Goal: Information Seeking & Learning: Learn about a topic

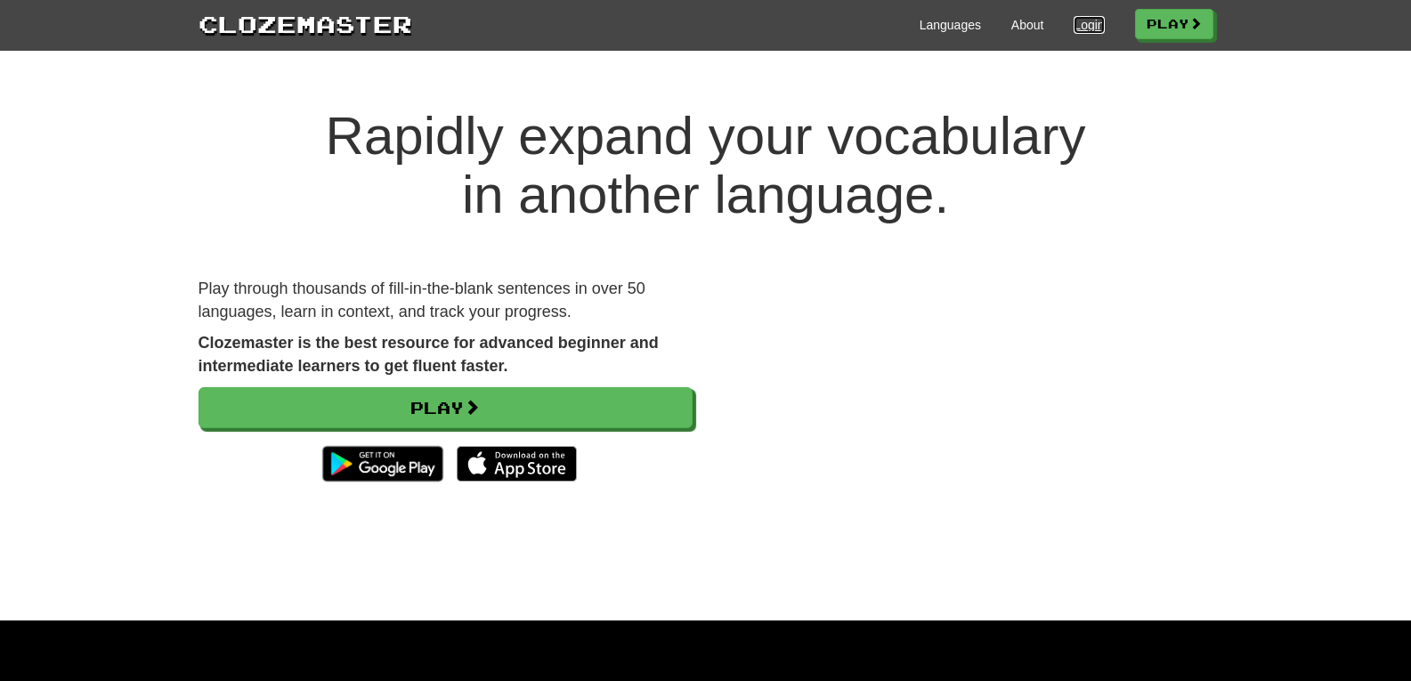
click at [1083, 27] on link "Login" at bounding box center [1088, 25] width 30 height 18
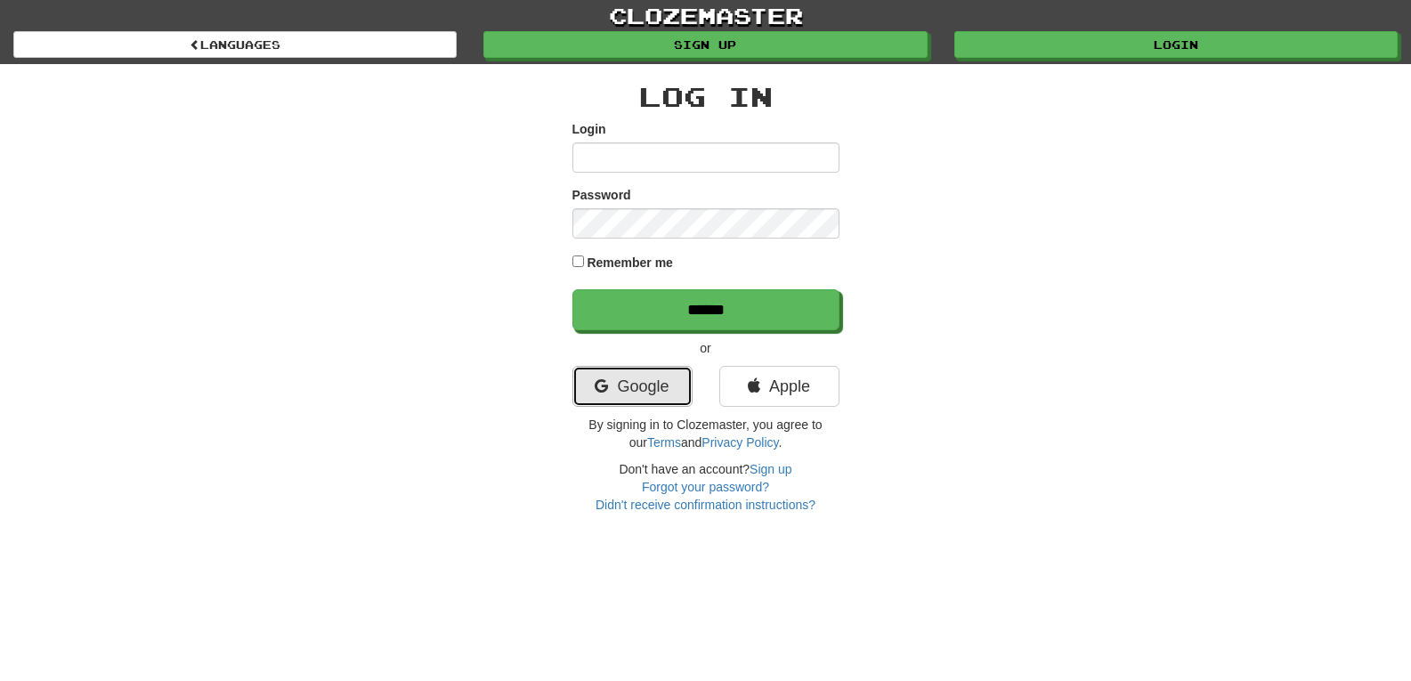
click at [642, 371] on link "Google" at bounding box center [632, 386] width 120 height 41
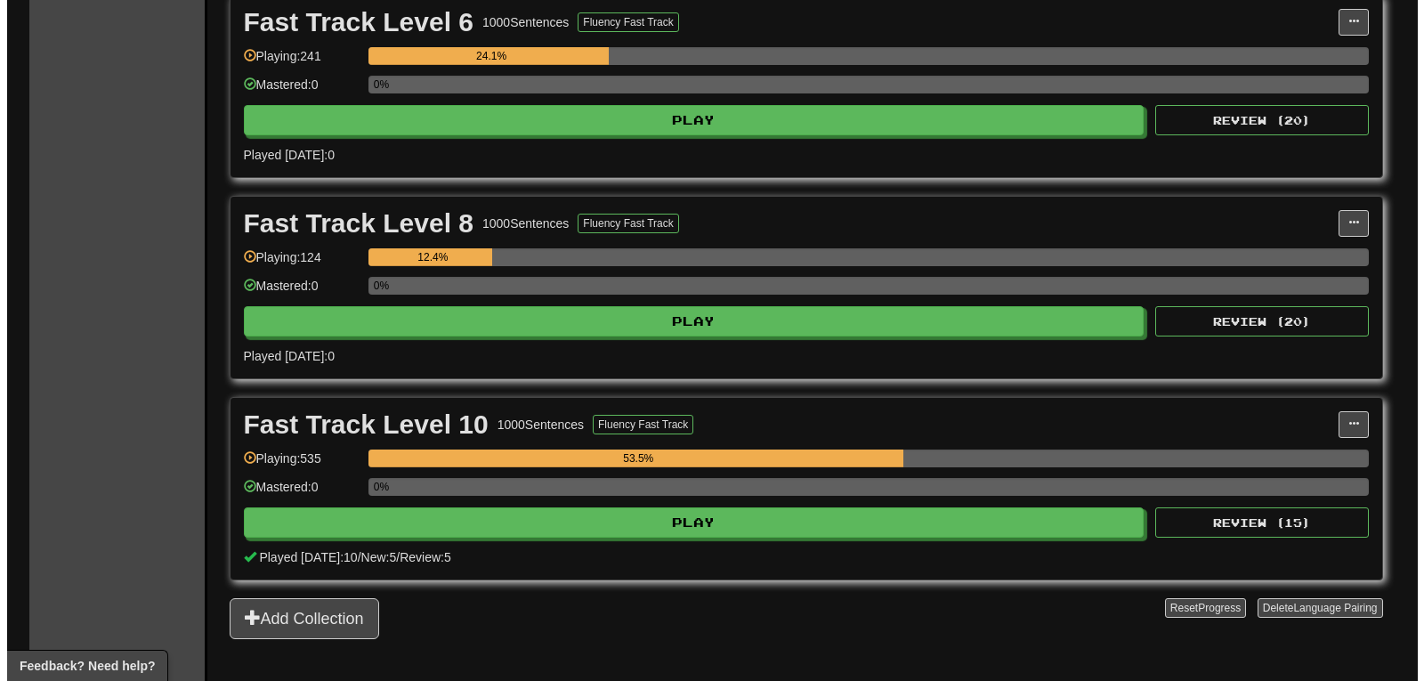
scroll to position [743, 0]
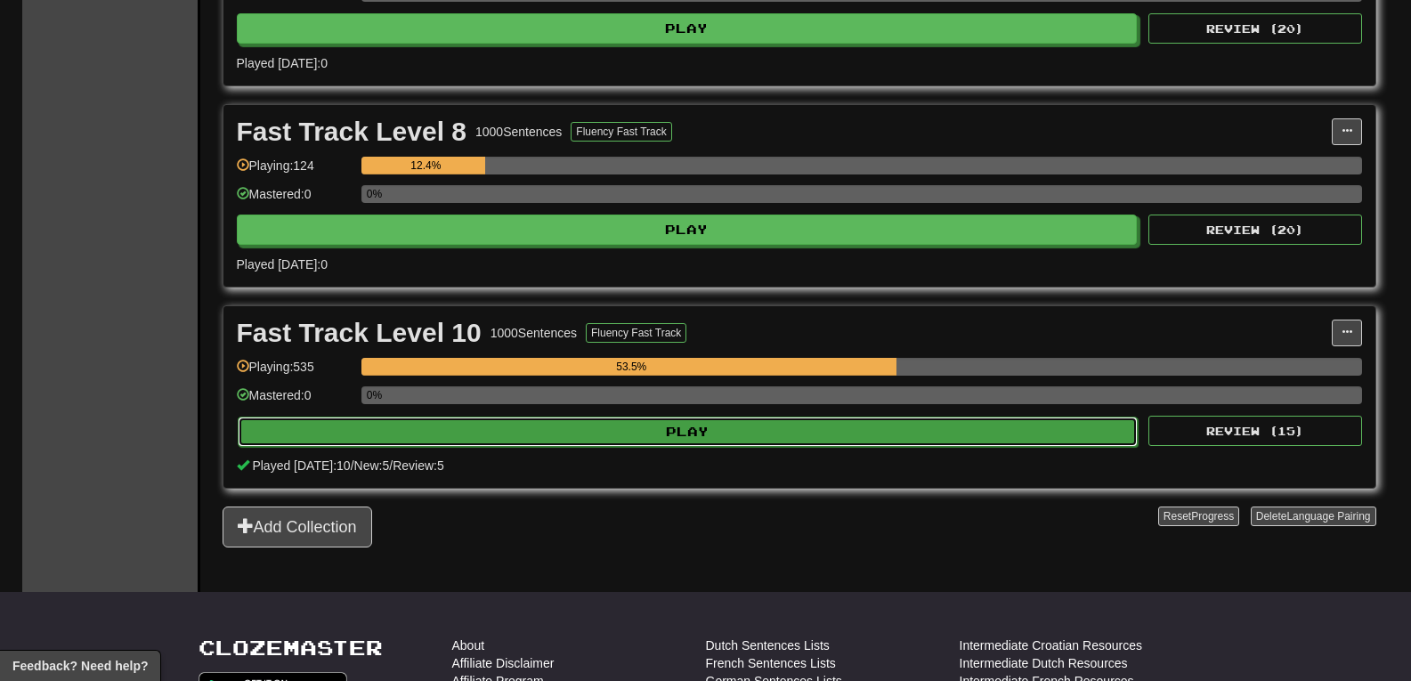
click at [705, 422] on button "Play" at bounding box center [688, 432] width 901 height 30
select select "**"
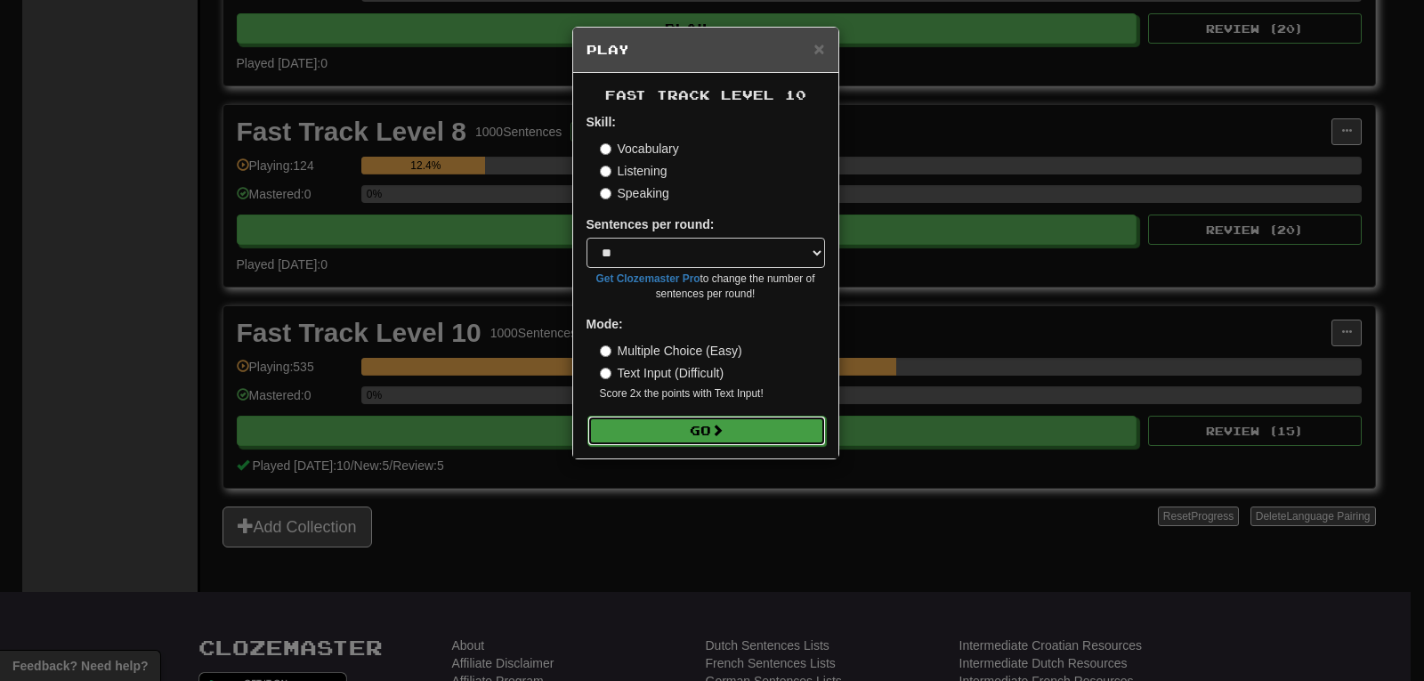
drag, startPoint x: 707, startPoint y: 419, endPoint x: 697, endPoint y: 433, distance: 16.6
click at [703, 419] on button "Go" at bounding box center [706, 431] width 239 height 30
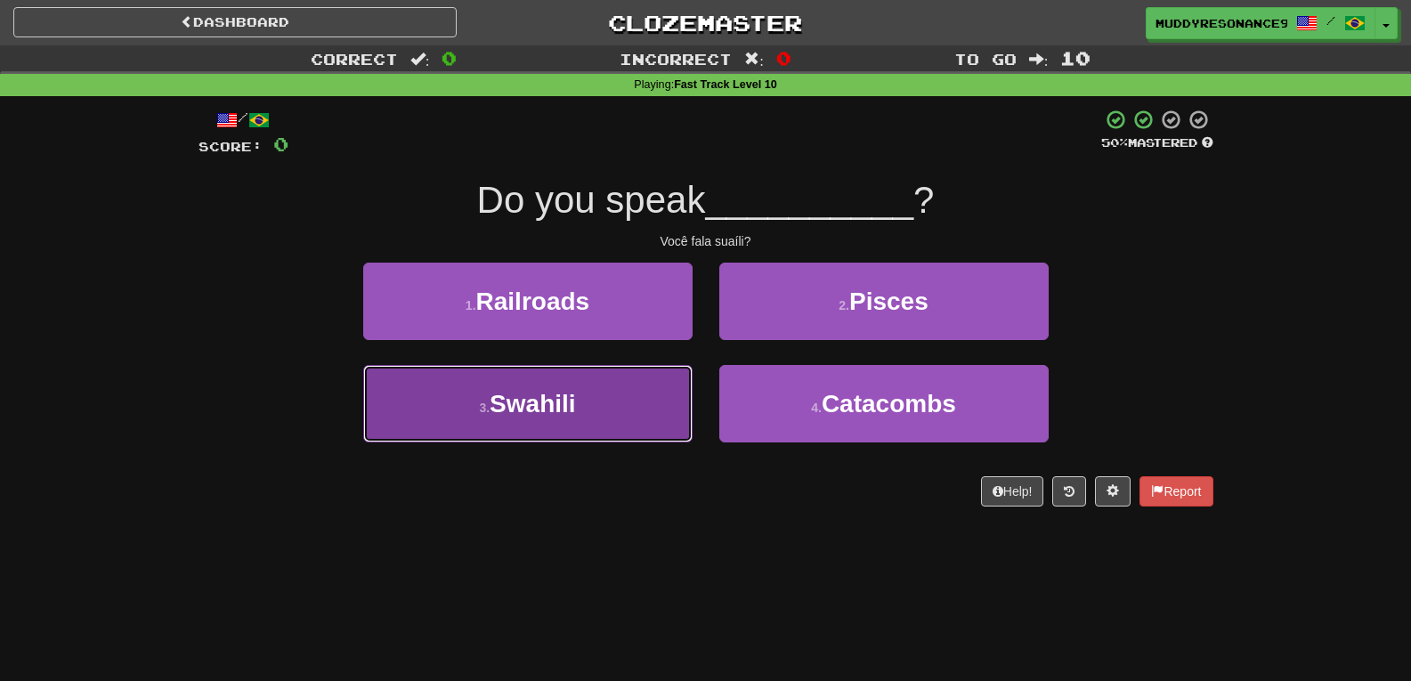
click at [595, 408] on button "3 . Swahili" at bounding box center [527, 403] width 329 height 77
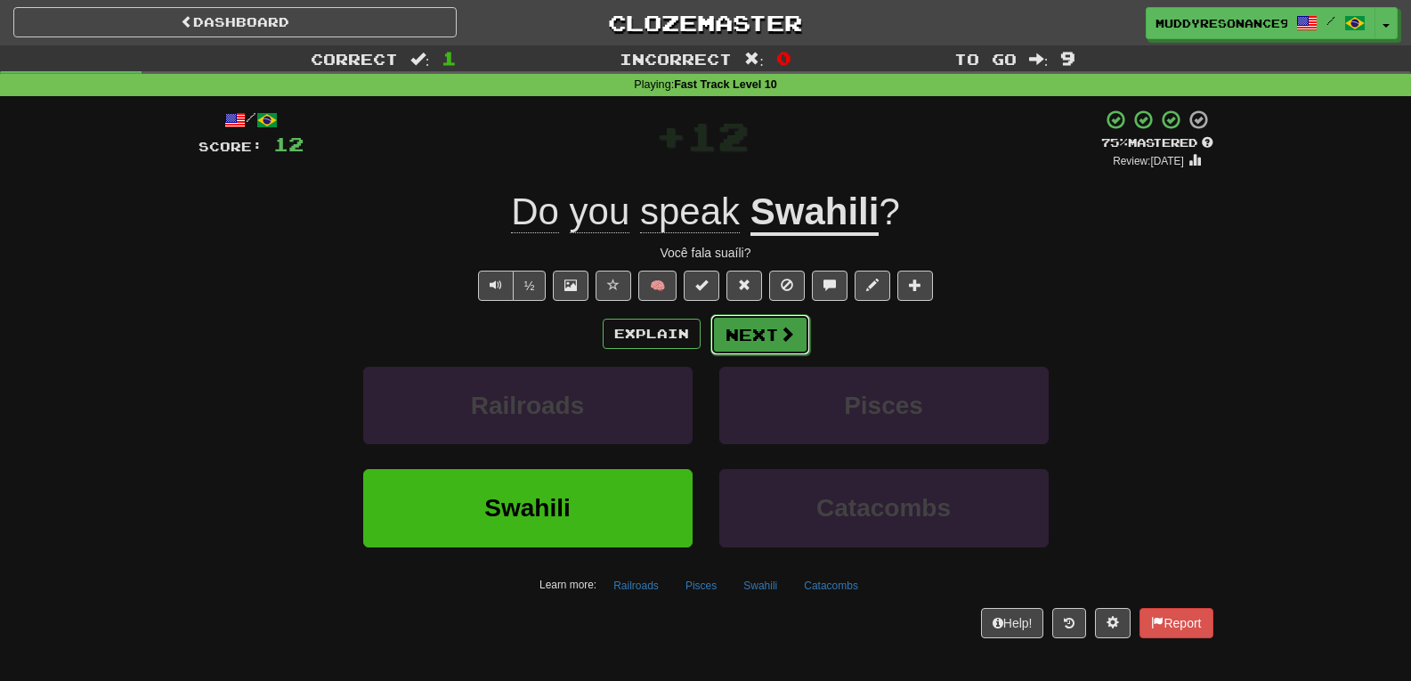
click at [779, 327] on span at bounding box center [787, 334] width 16 height 16
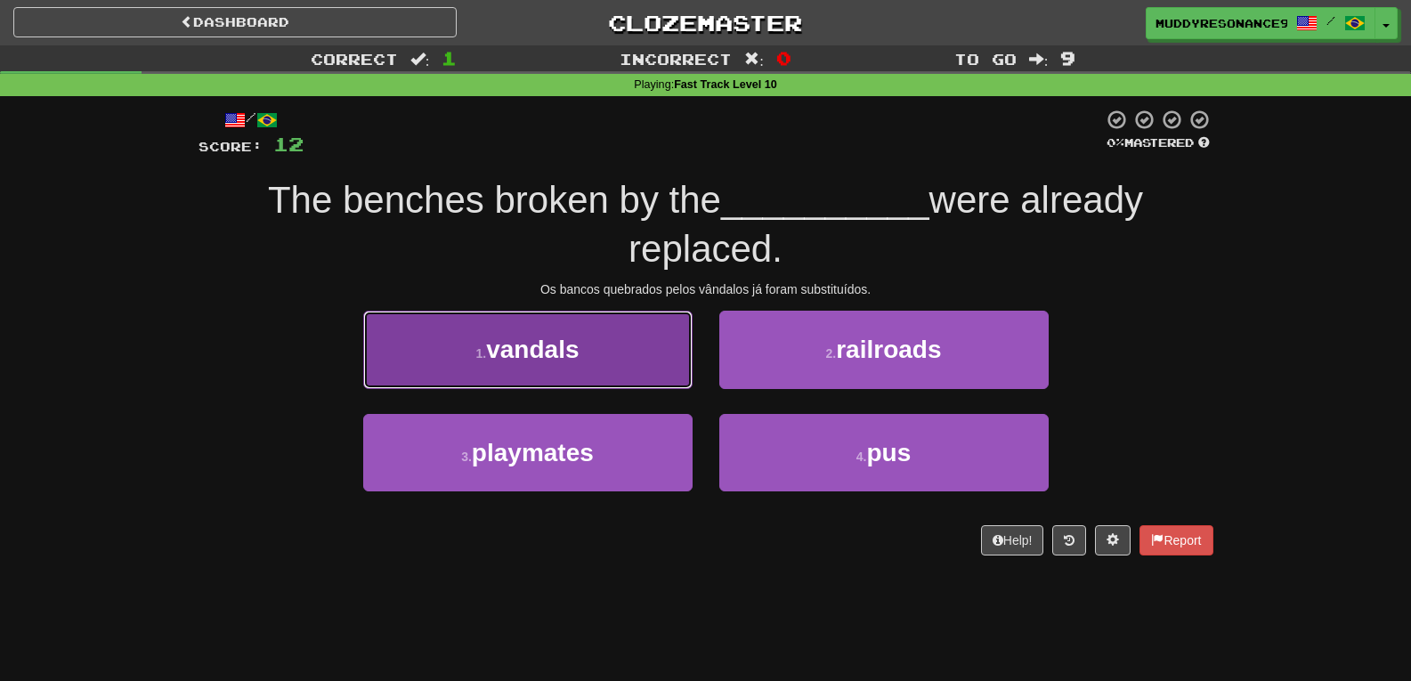
click at [644, 354] on button "1 . vandals" at bounding box center [527, 349] width 329 height 77
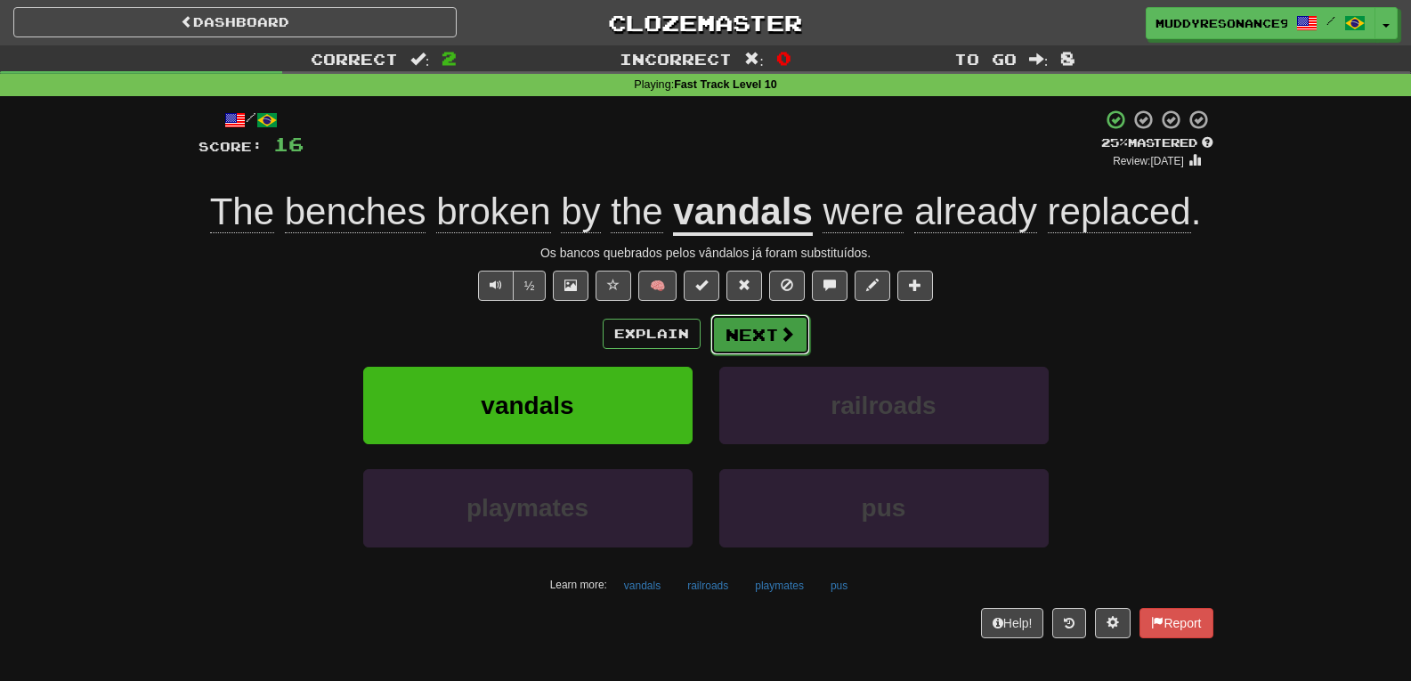
click at [751, 339] on button "Next" at bounding box center [760, 334] width 100 height 41
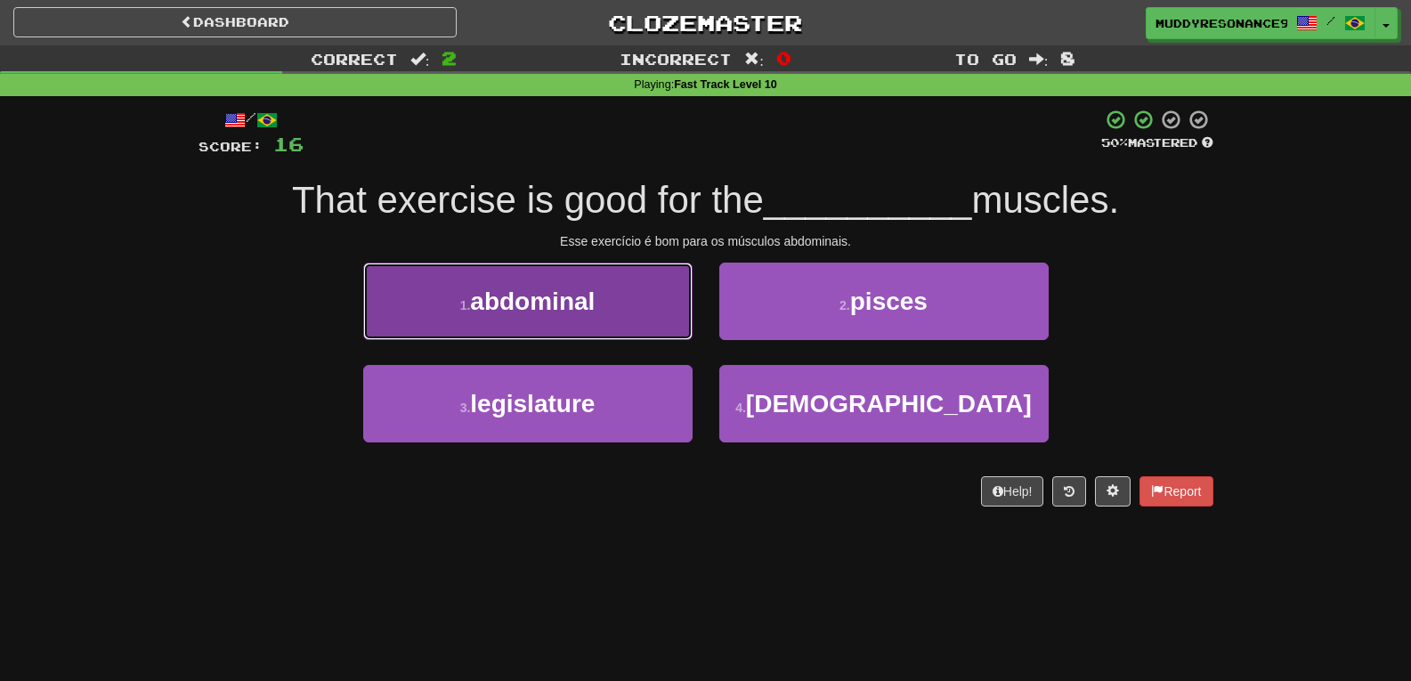
click at [612, 293] on button "1 . abdominal" at bounding box center [527, 301] width 329 height 77
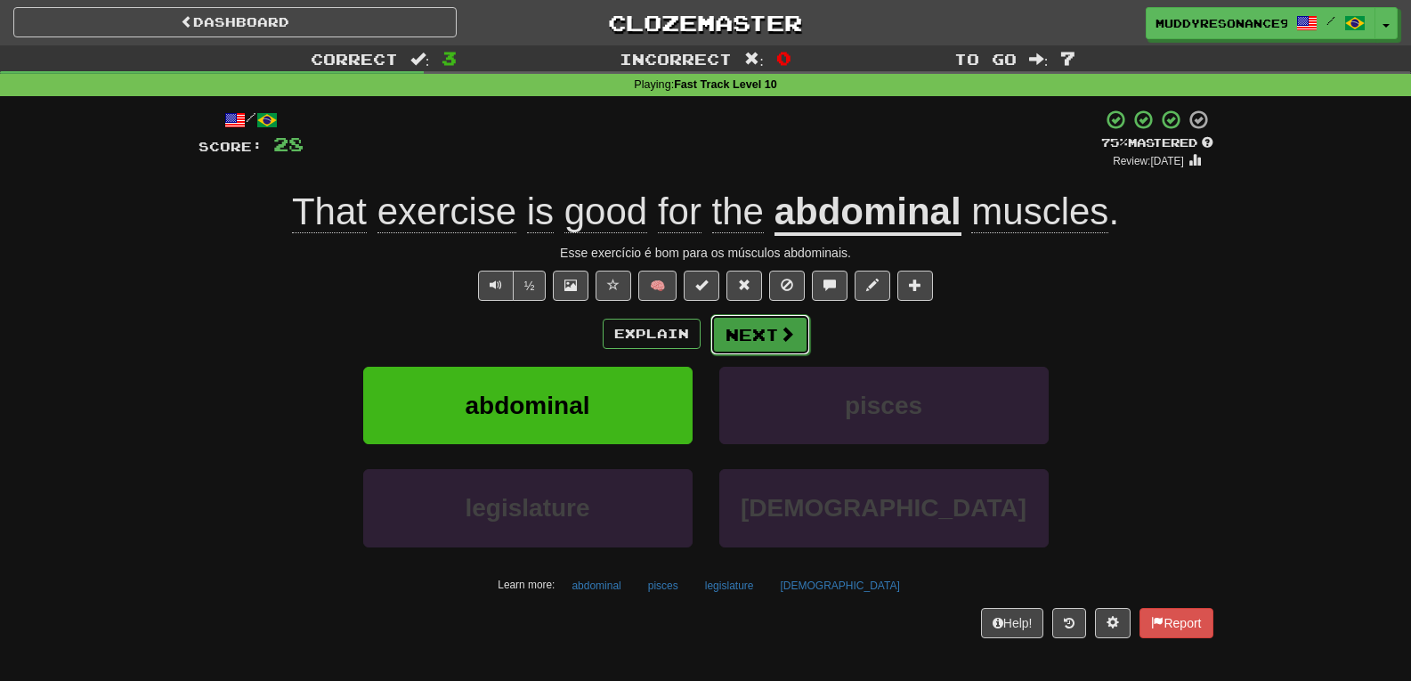
click at [762, 334] on button "Next" at bounding box center [760, 334] width 100 height 41
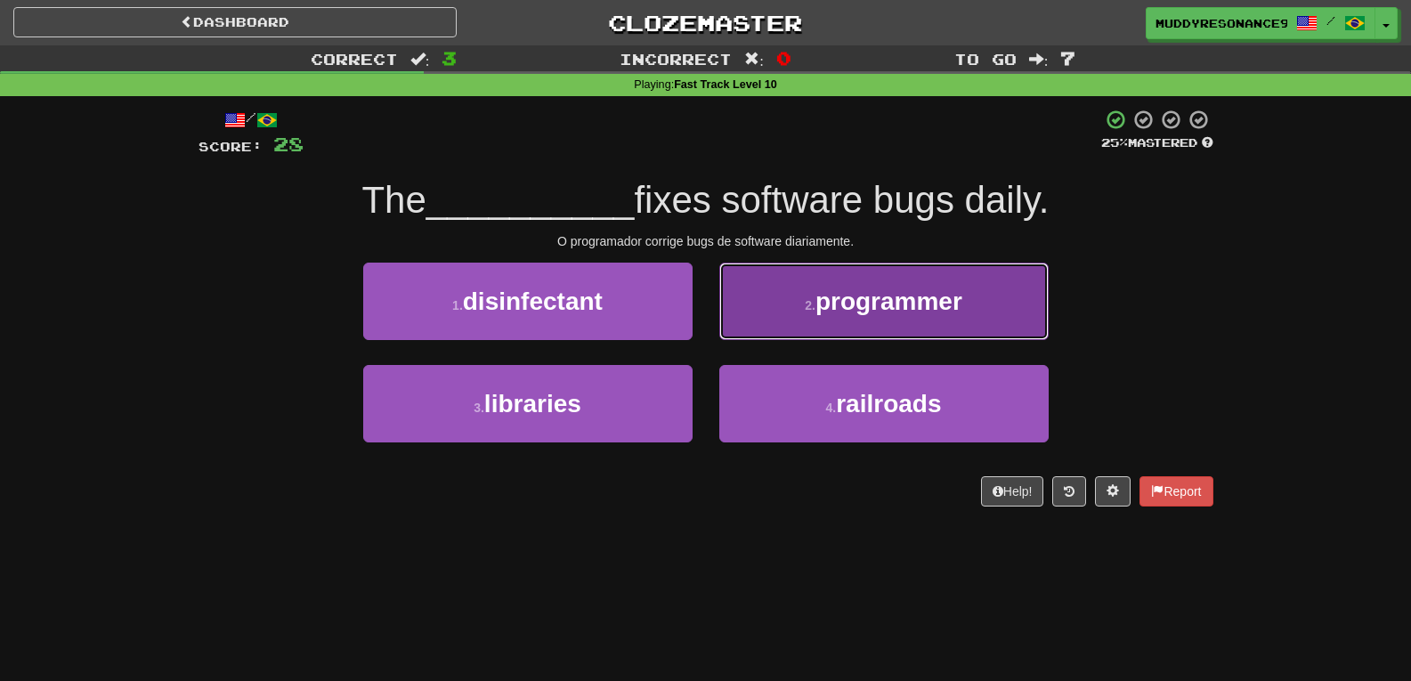
click at [873, 299] on span "programmer" at bounding box center [888, 301] width 147 height 28
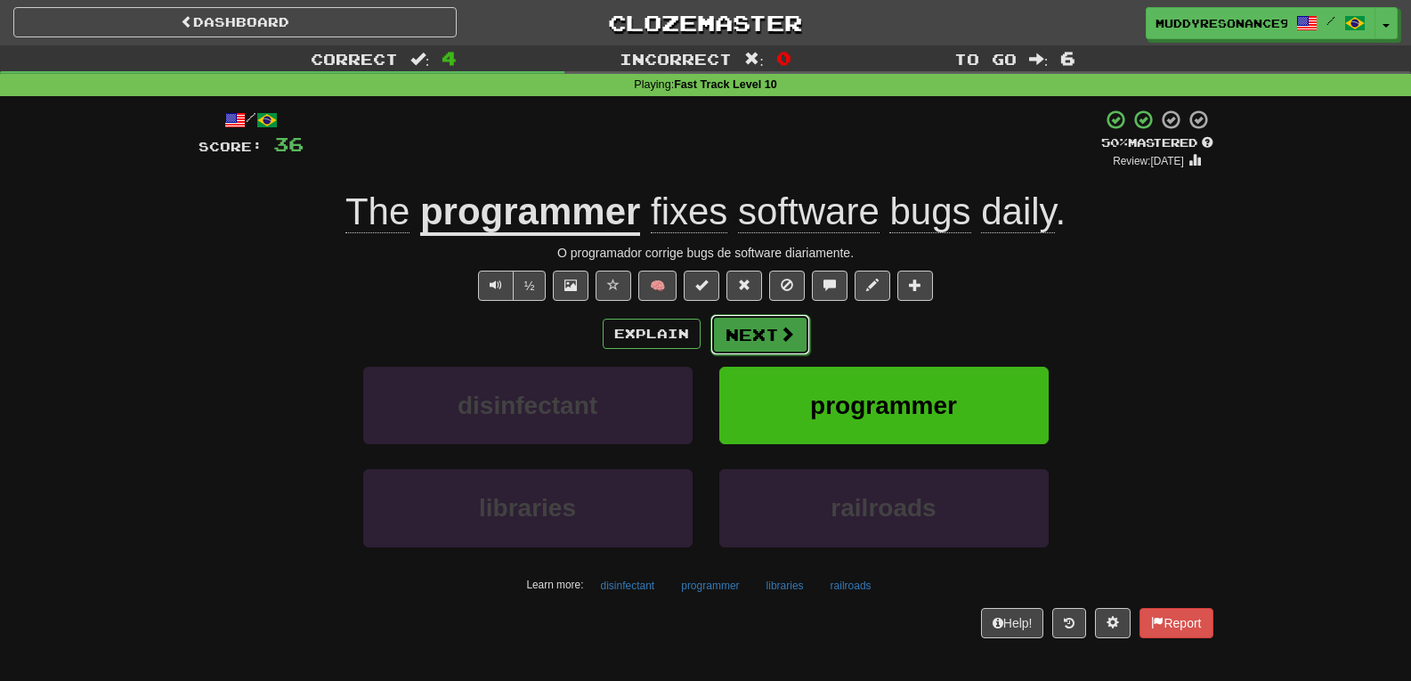
click at [759, 333] on button "Next" at bounding box center [760, 334] width 100 height 41
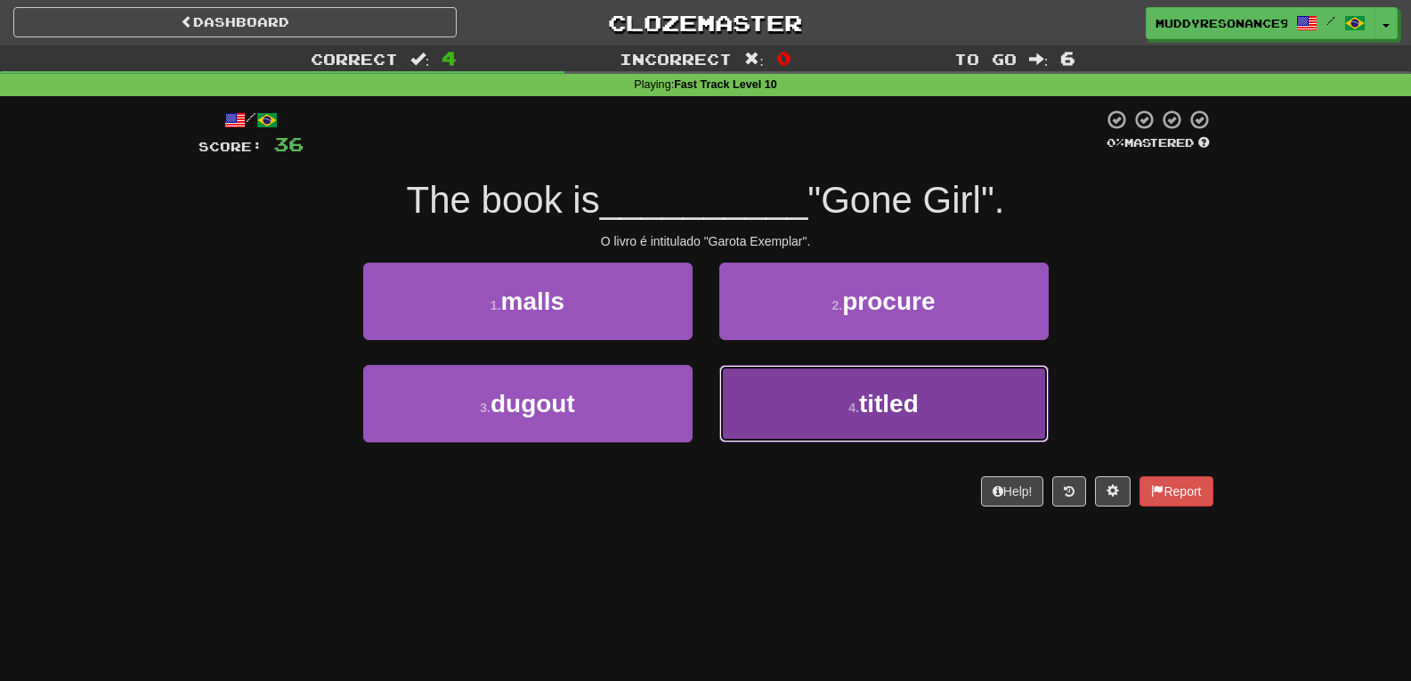
click at [878, 413] on span "titled" at bounding box center [889, 404] width 60 height 28
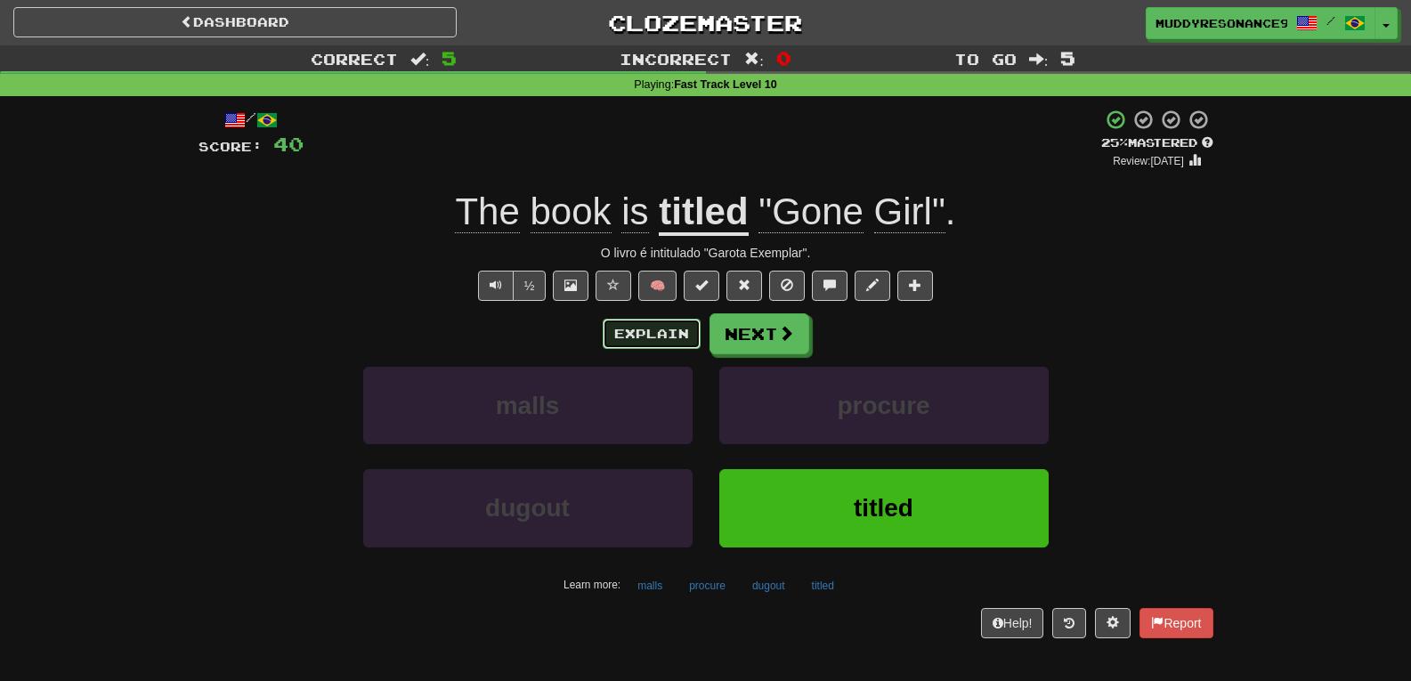
click at [676, 324] on button "Explain" at bounding box center [652, 334] width 98 height 30
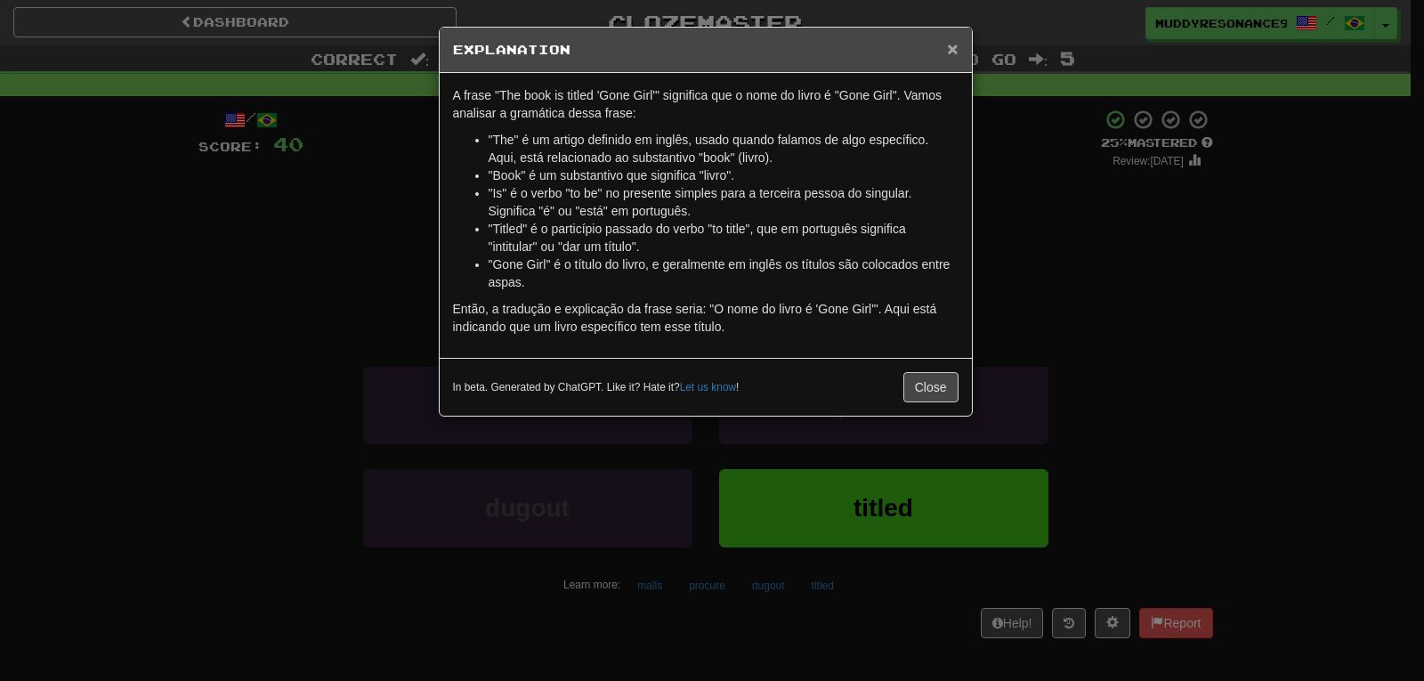
click at [950, 42] on span "×" at bounding box center [952, 48] width 11 height 20
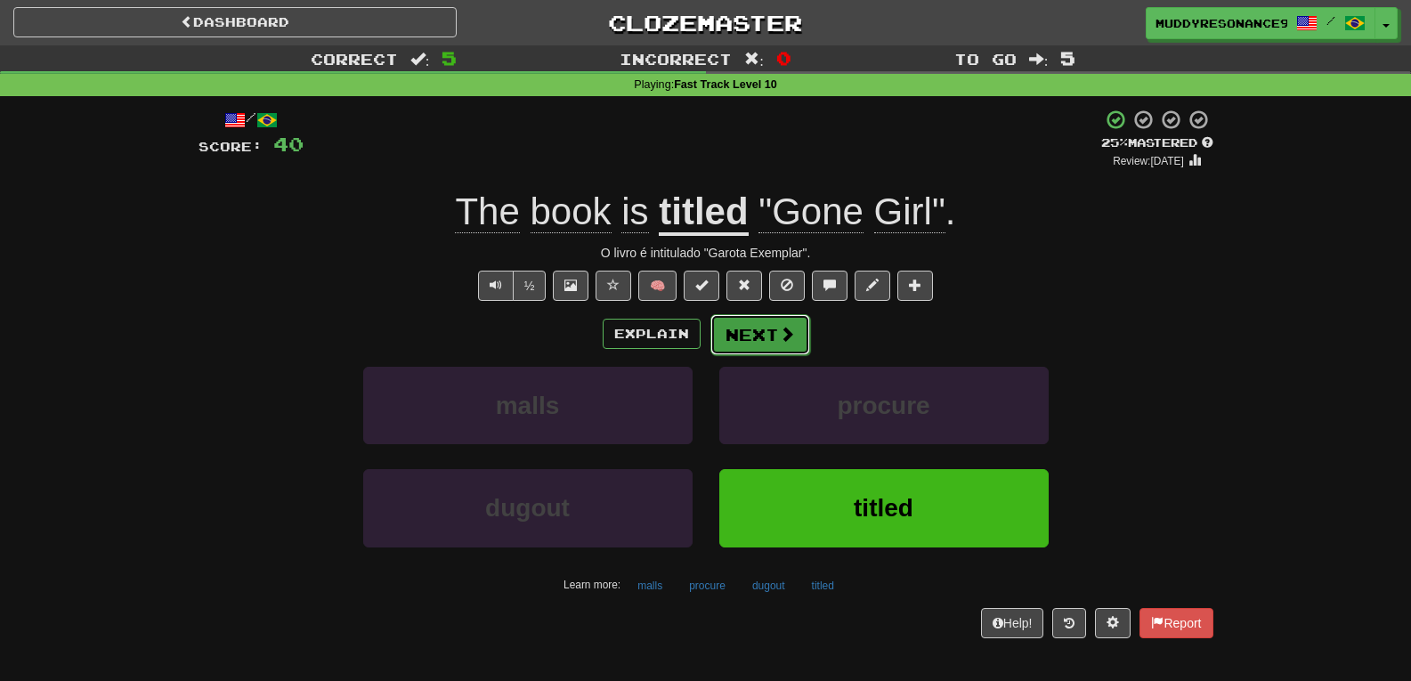
click at [739, 326] on button "Next" at bounding box center [760, 334] width 100 height 41
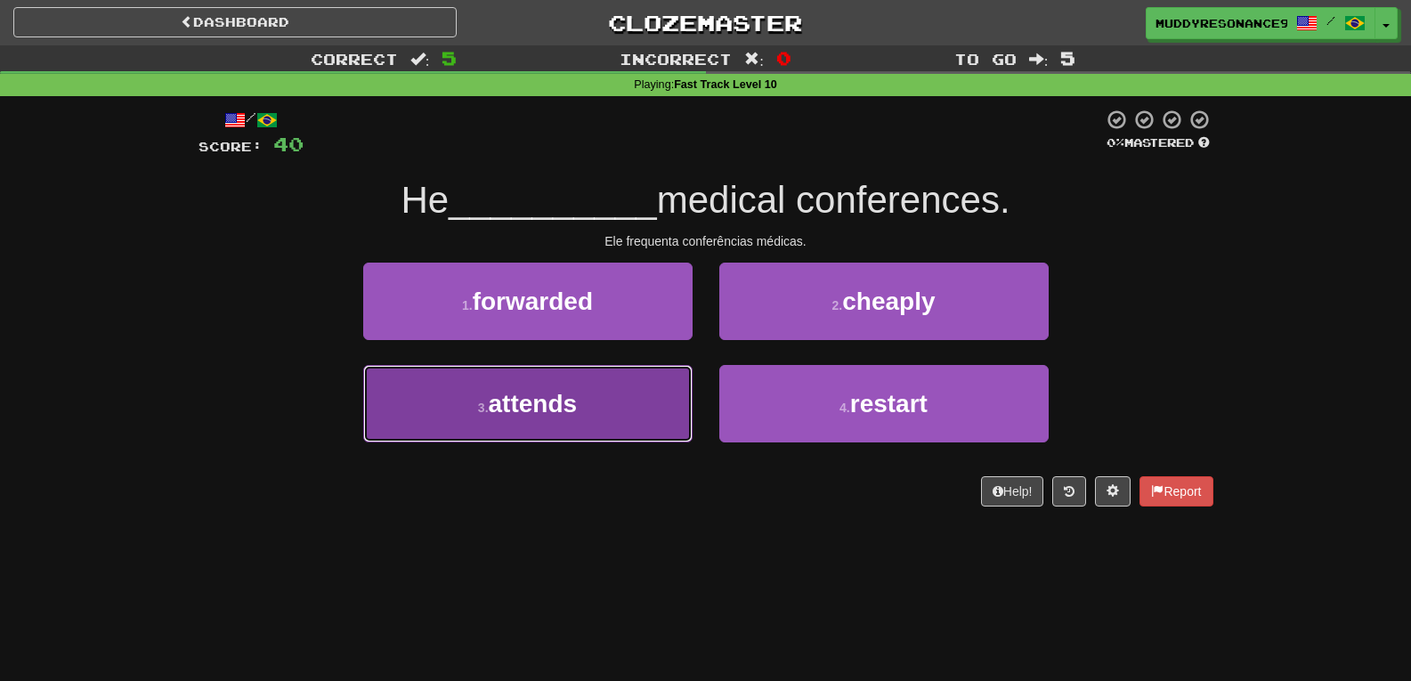
click at [639, 395] on button "3 . attends" at bounding box center [527, 403] width 329 height 77
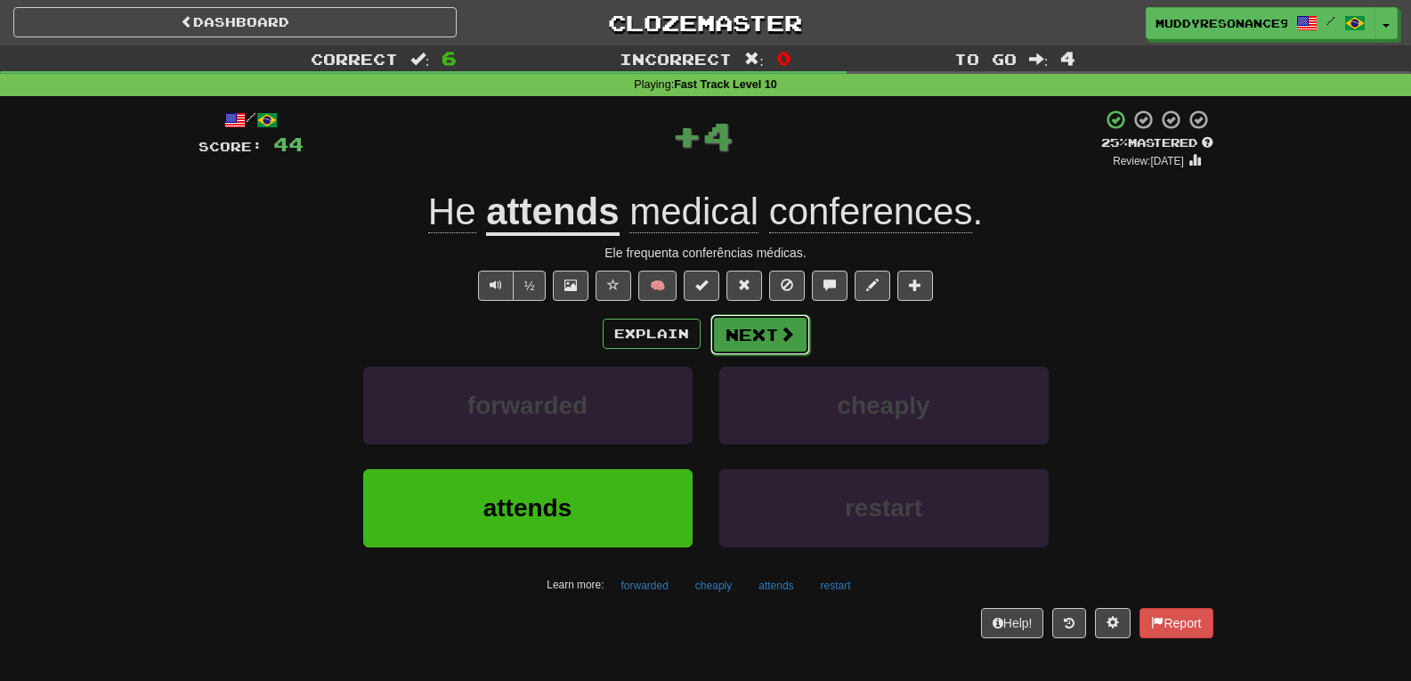
click at [763, 328] on button "Next" at bounding box center [760, 334] width 100 height 41
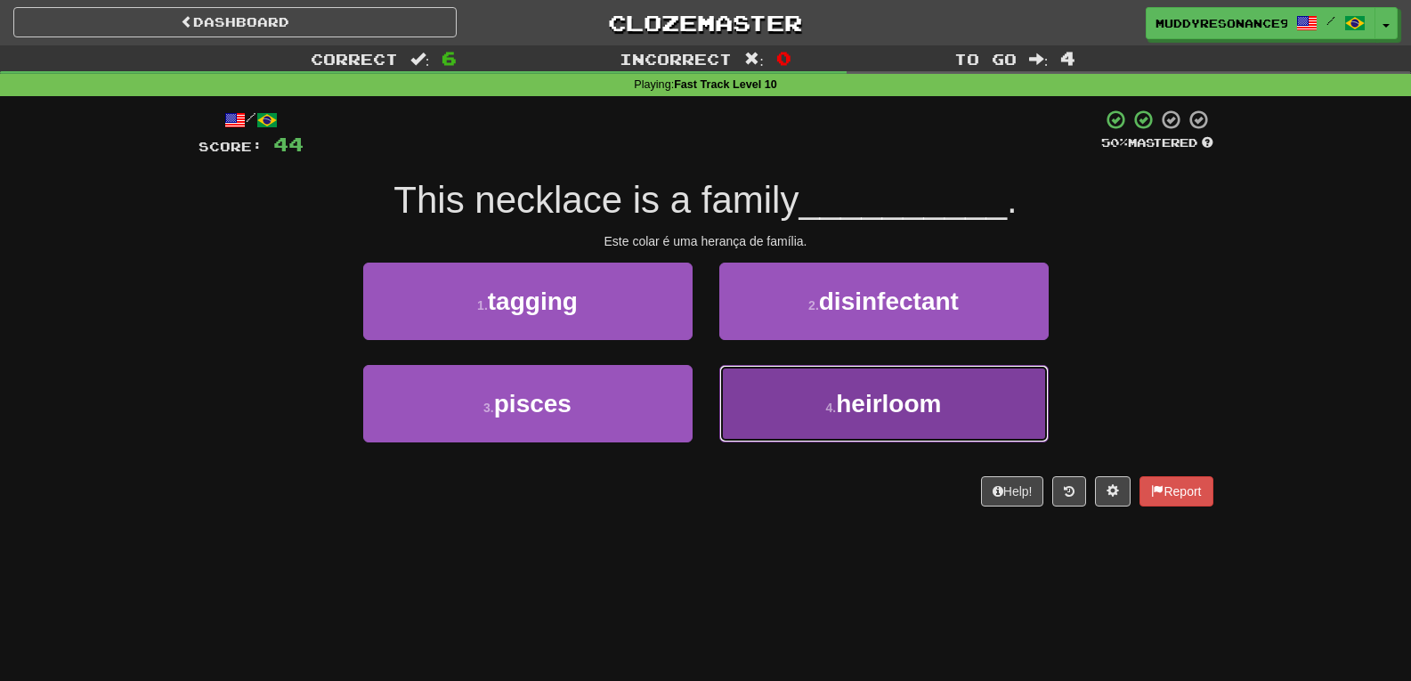
click at [817, 389] on button "4 . heirloom" at bounding box center [883, 403] width 329 height 77
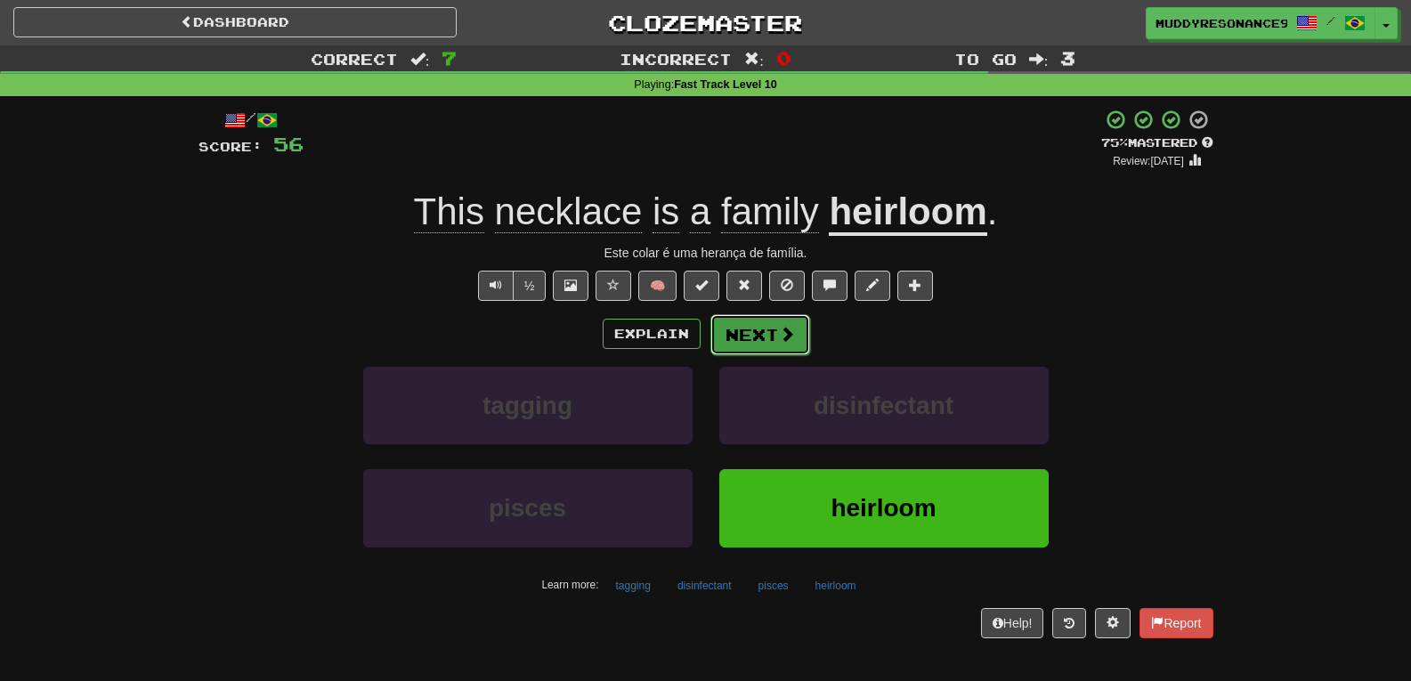
click at [752, 333] on button "Next" at bounding box center [760, 334] width 100 height 41
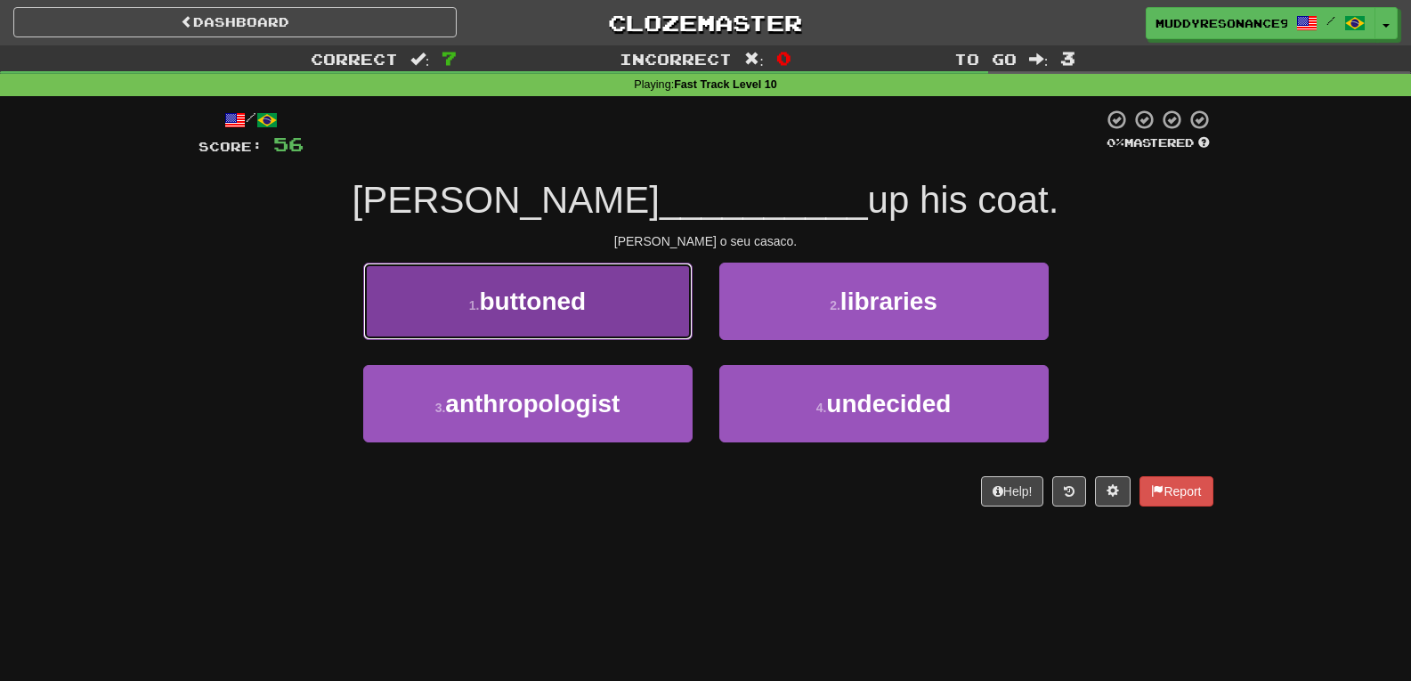
click at [645, 270] on button "1 . buttoned" at bounding box center [527, 301] width 329 height 77
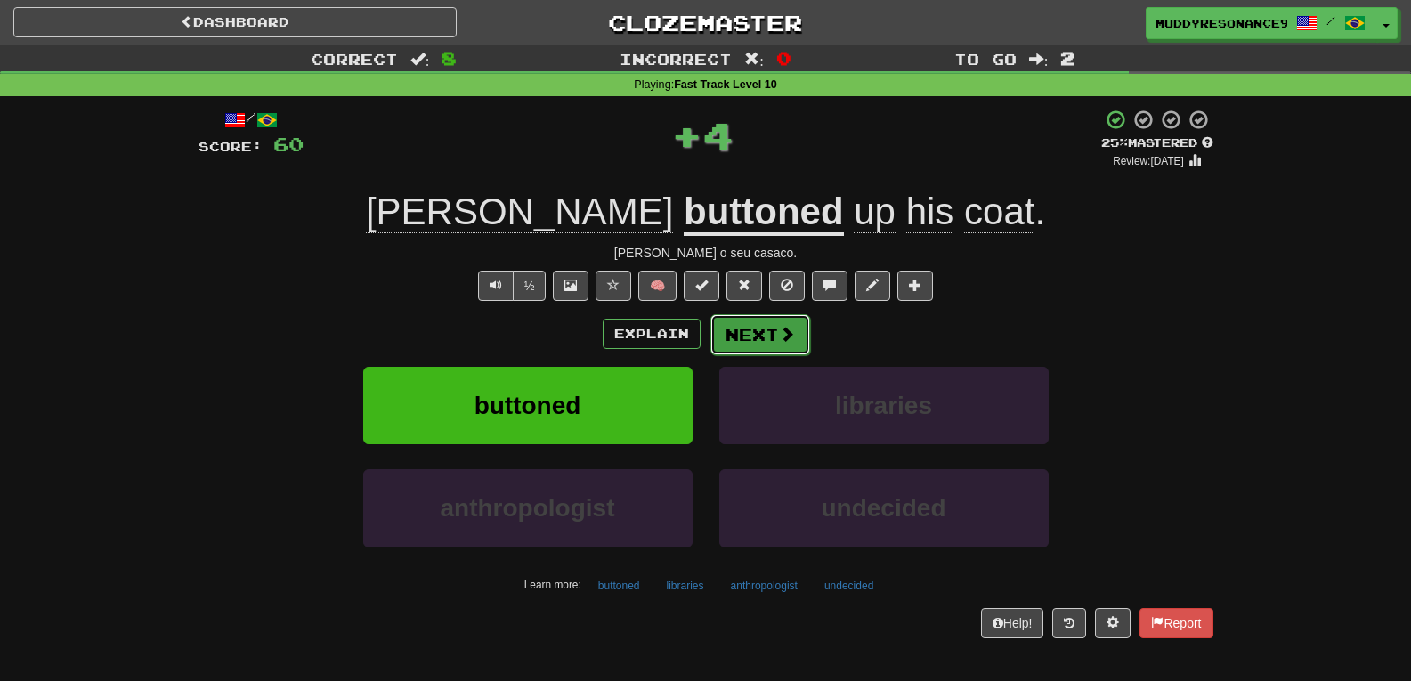
click at [779, 328] on span at bounding box center [787, 334] width 16 height 16
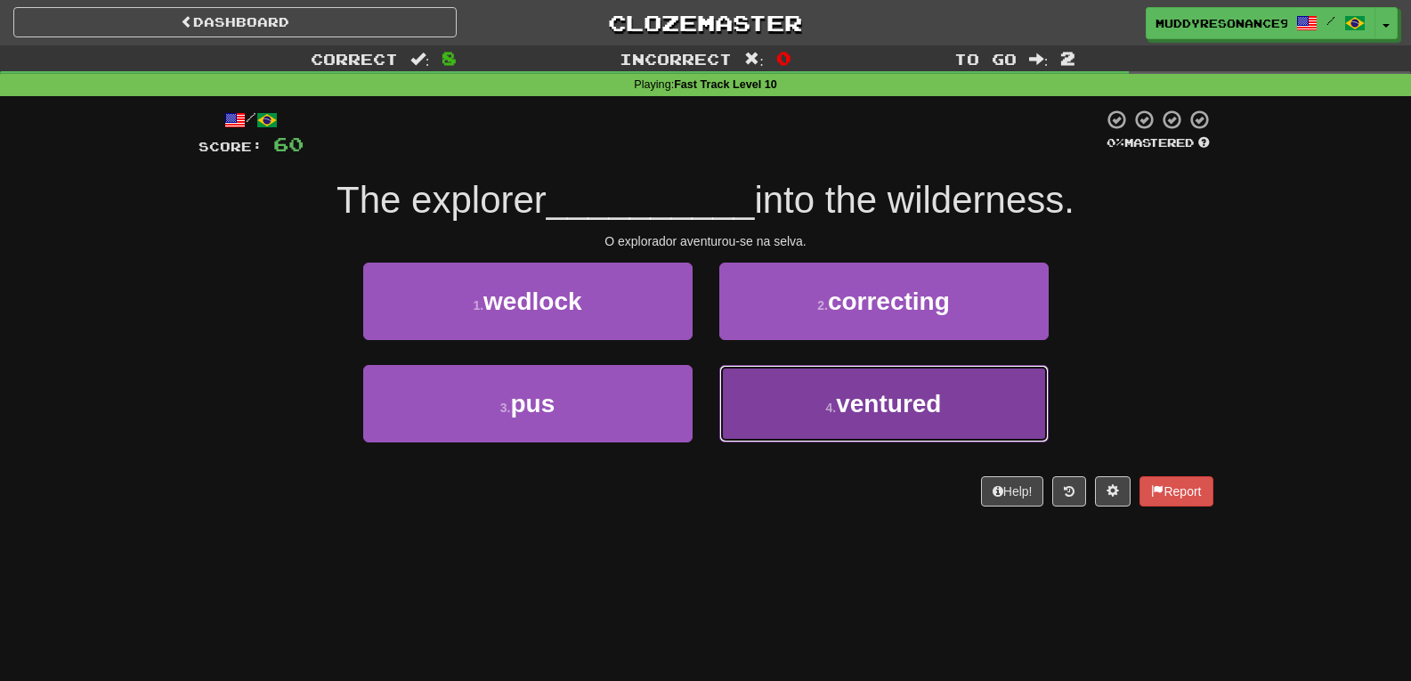
click at [872, 390] on span "ventured" at bounding box center [888, 404] width 105 height 28
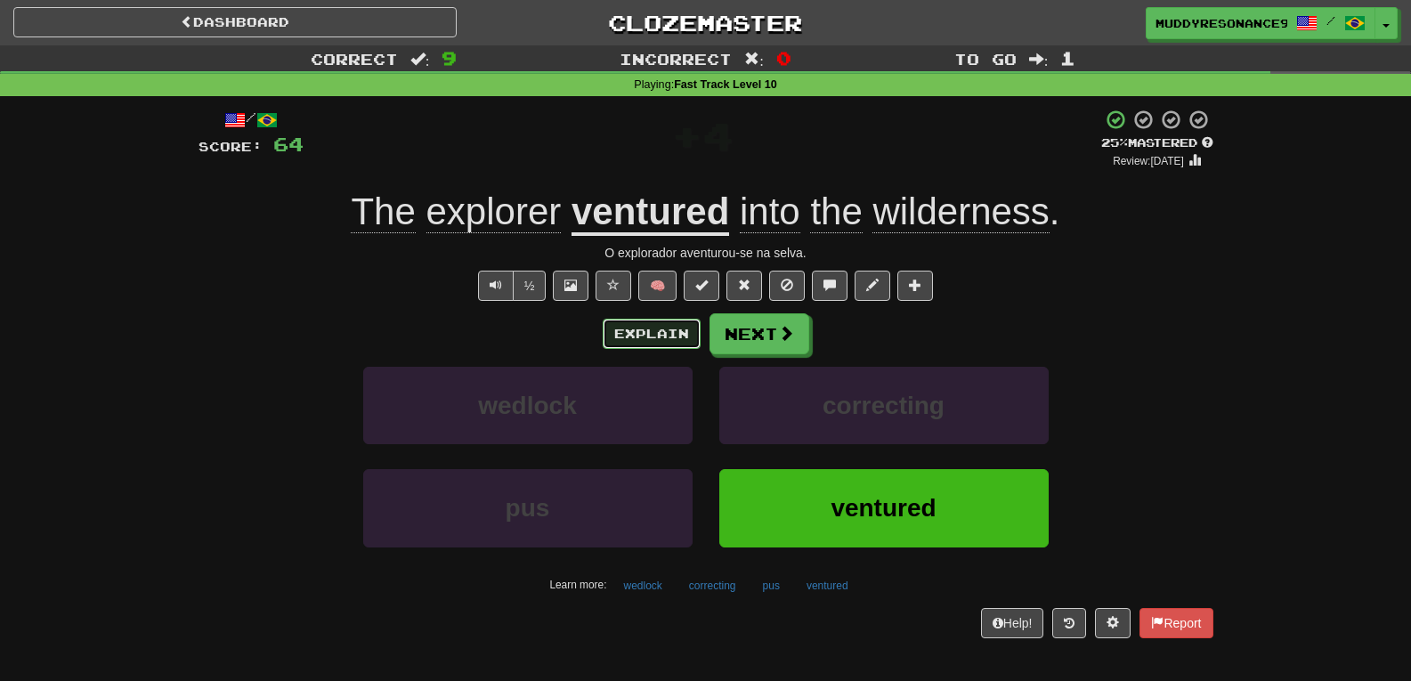
click at [663, 339] on button "Explain" at bounding box center [652, 334] width 98 height 30
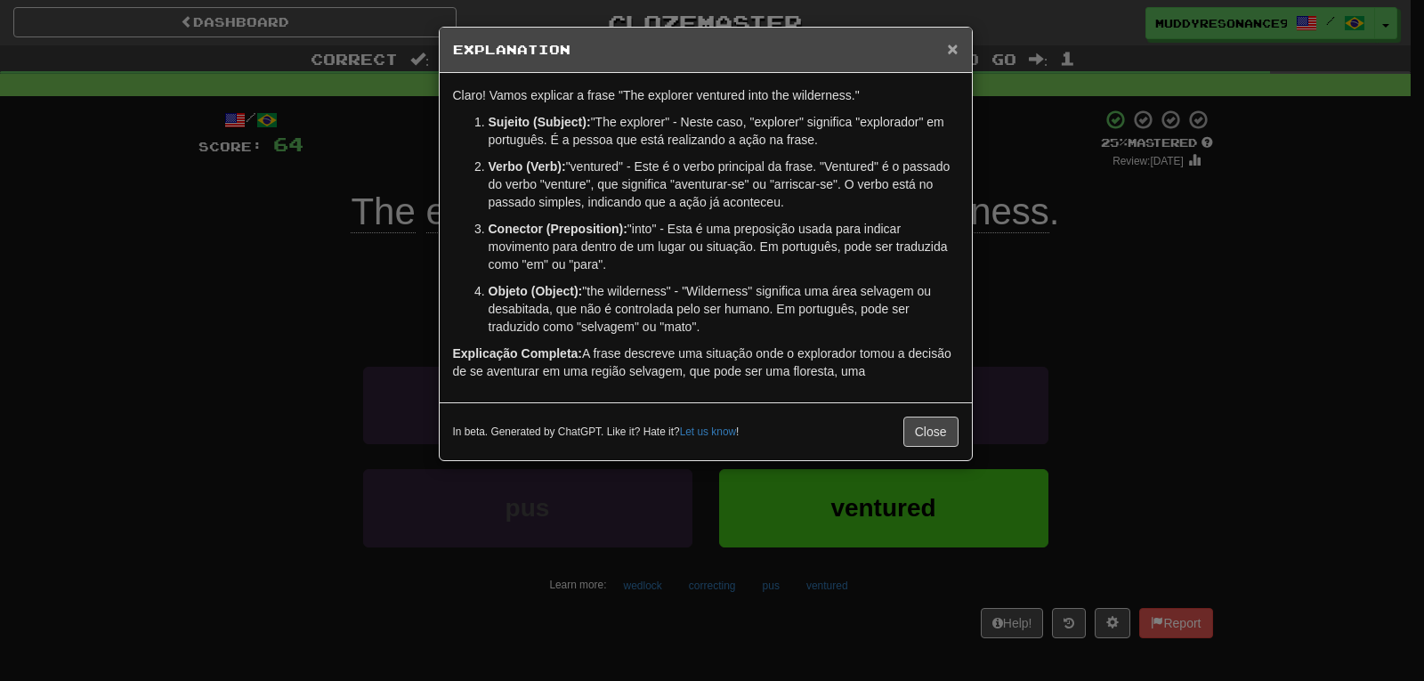
click at [948, 53] on span "×" at bounding box center [952, 48] width 11 height 20
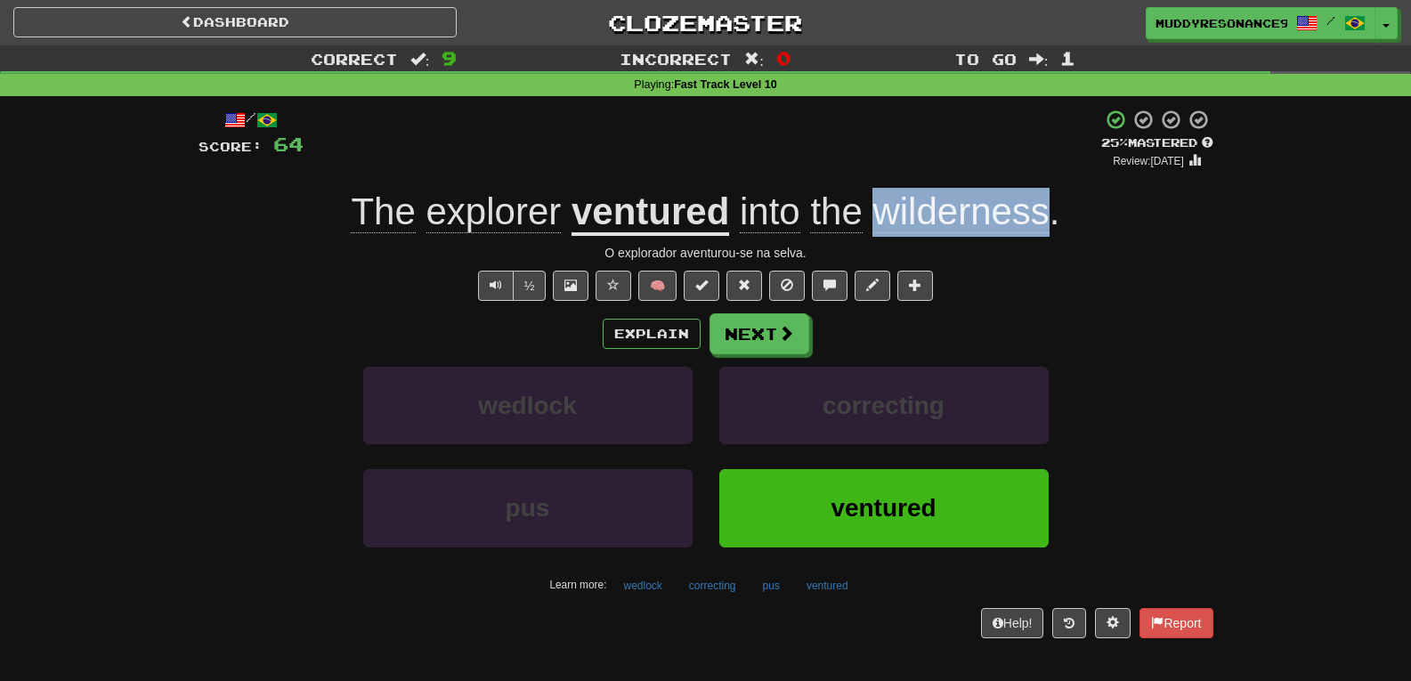
drag, startPoint x: 1048, startPoint y: 215, endPoint x: 877, endPoint y: 214, distance: 170.9
click at [877, 214] on span "wilderness" at bounding box center [960, 211] width 176 height 43
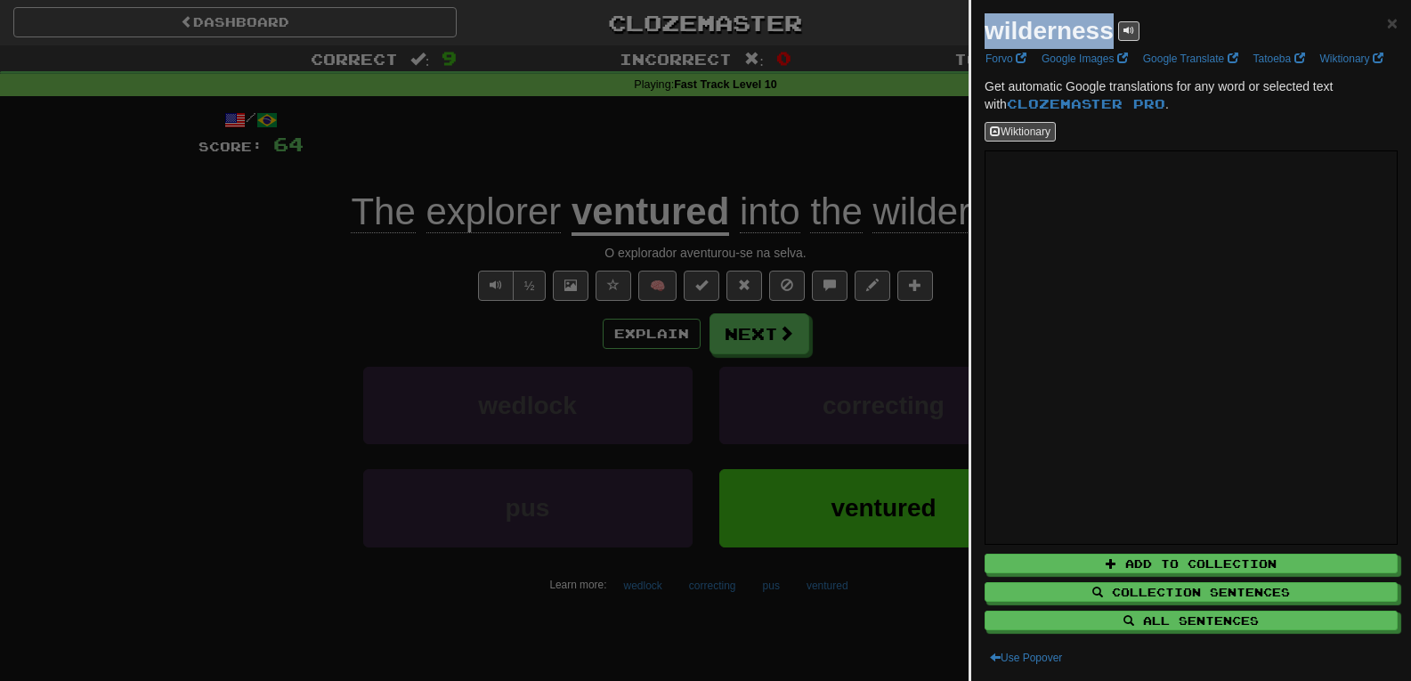
drag, startPoint x: 991, startPoint y: 41, endPoint x: 1108, endPoint y: 40, distance: 116.6
click at [1108, 40] on strong "wilderness" at bounding box center [1048, 31] width 129 height 28
copy strong "wilderness"
click at [772, 334] on div at bounding box center [705, 340] width 1411 height 681
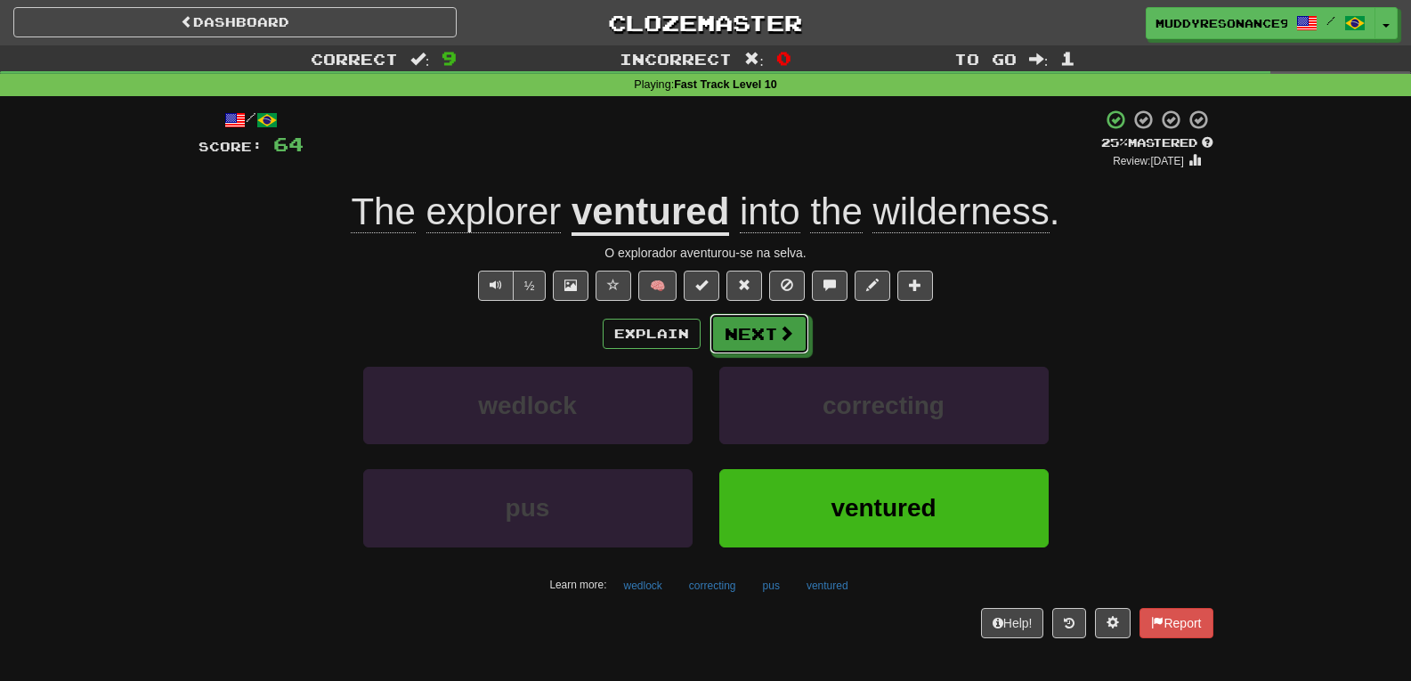
click at [772, 334] on button "Next" at bounding box center [759, 333] width 100 height 41
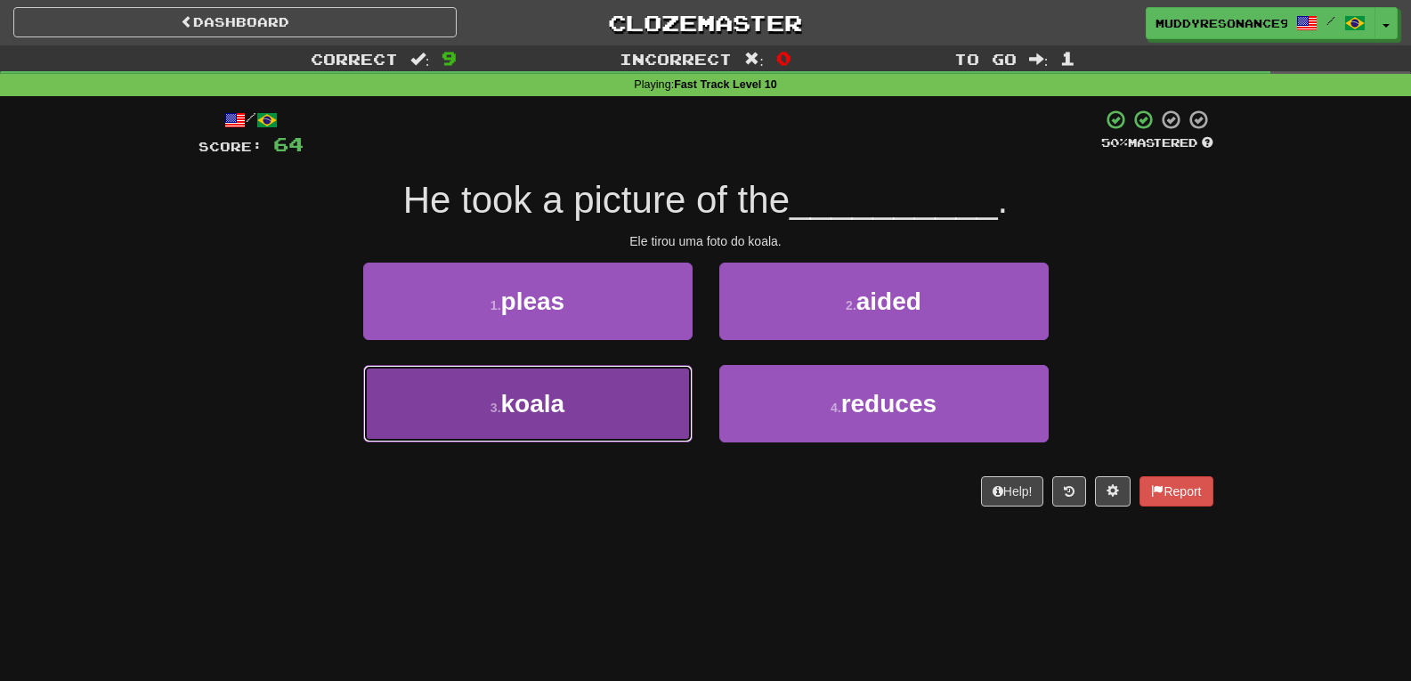
click at [566, 423] on button "3 . koala" at bounding box center [527, 403] width 329 height 77
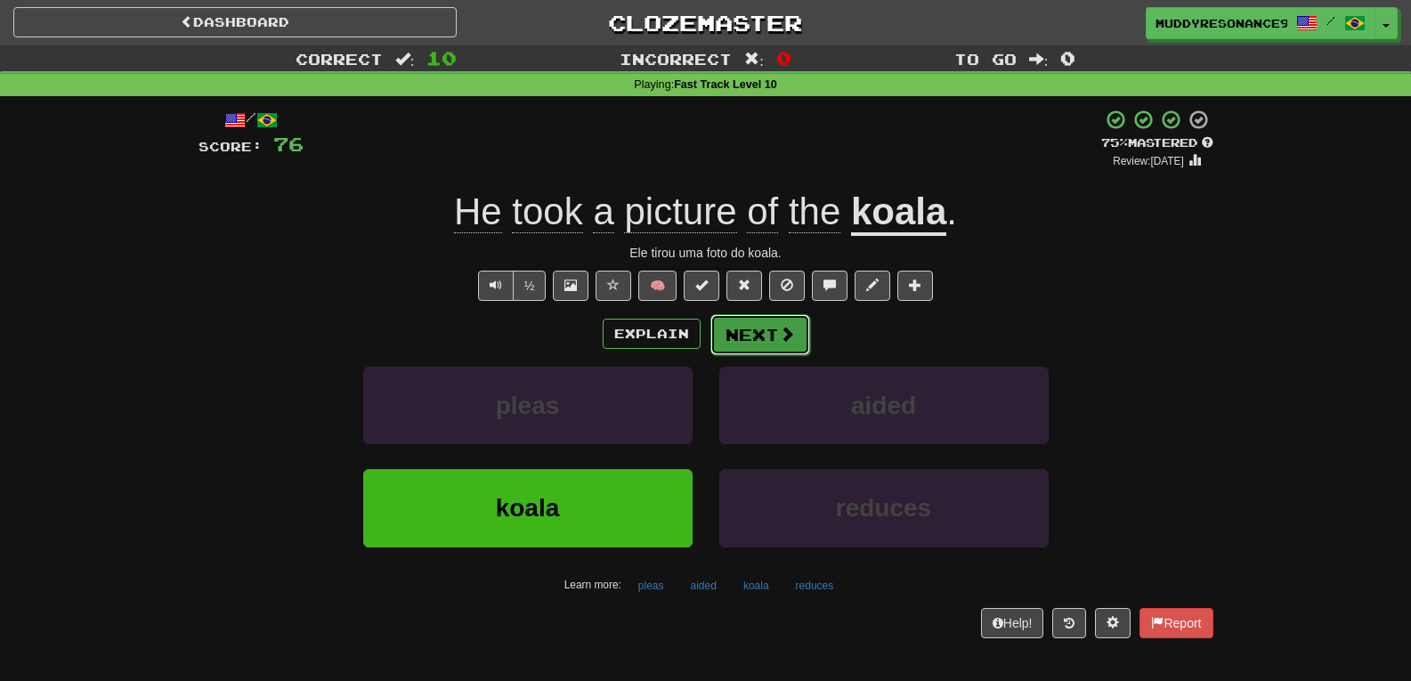
click at [764, 339] on button "Next" at bounding box center [760, 334] width 100 height 41
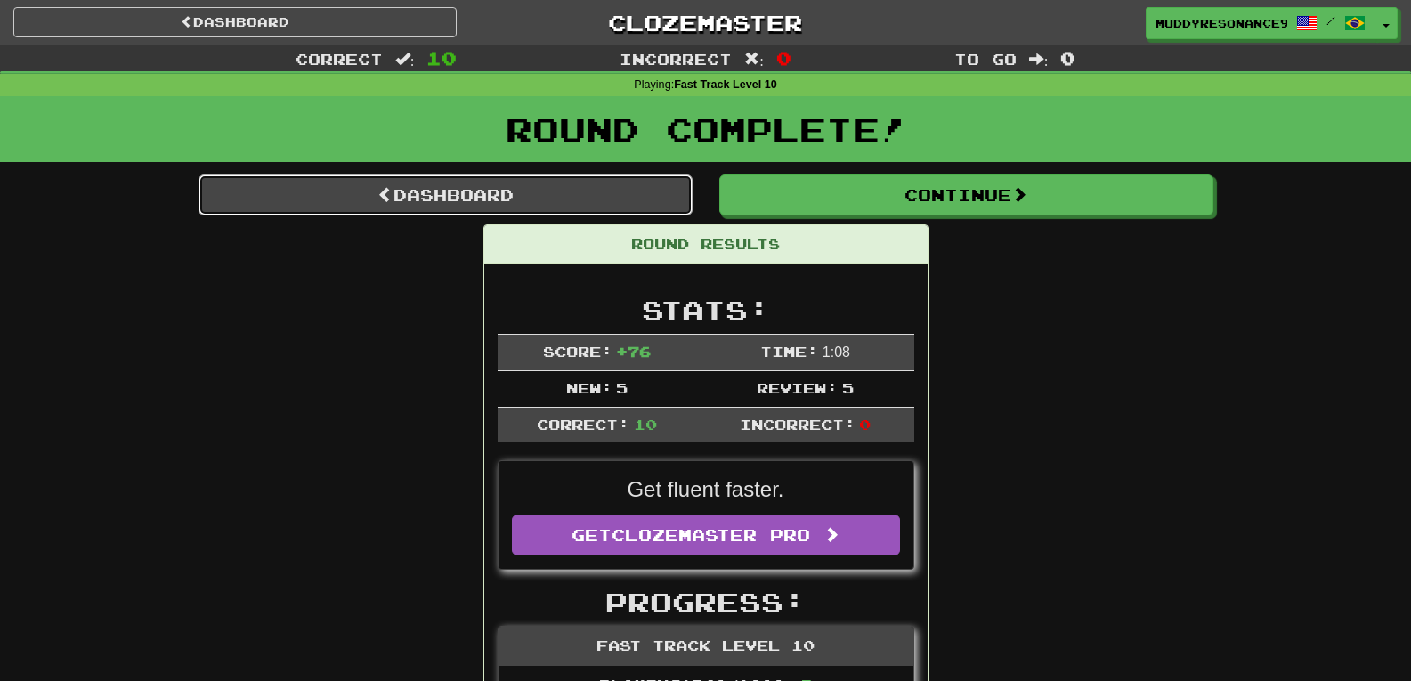
click at [630, 192] on link "Dashboard" at bounding box center [445, 194] width 494 height 41
